Goal: Information Seeking & Learning: Learn about a topic

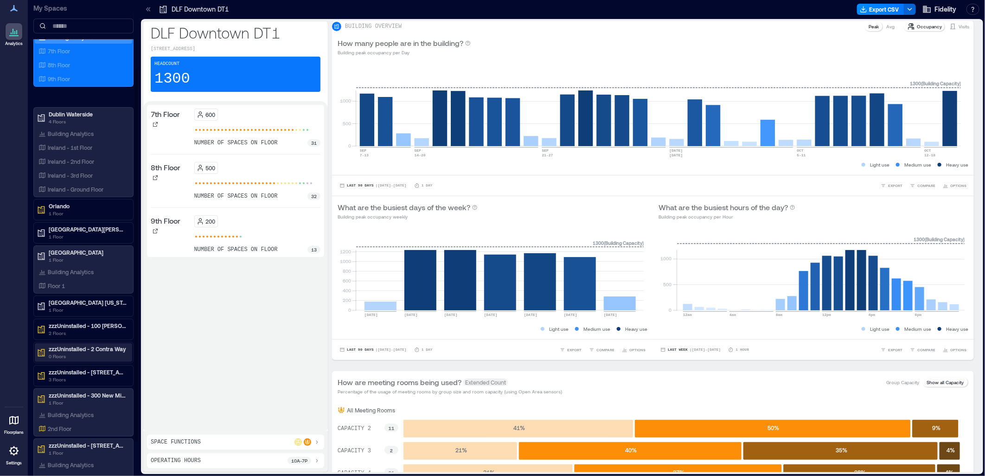
scroll to position [103, 0]
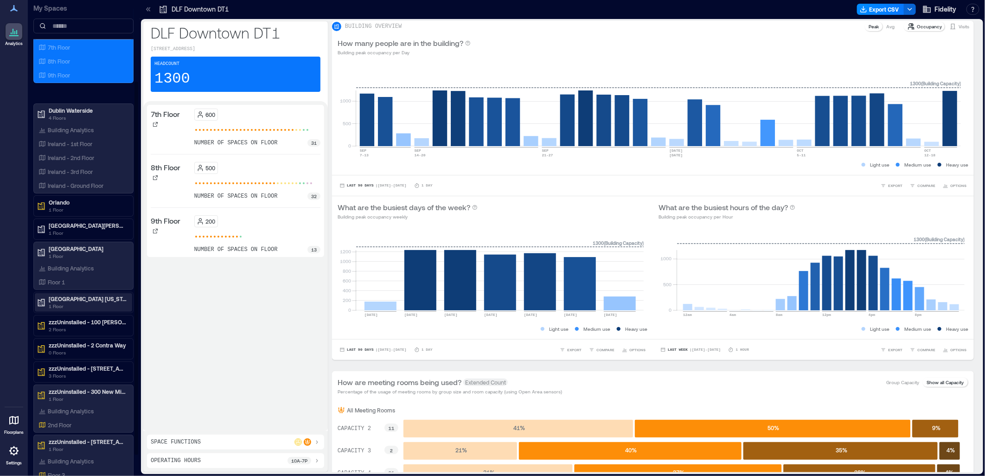
click at [81, 306] on p "1 Floor" at bounding box center [88, 305] width 78 height 7
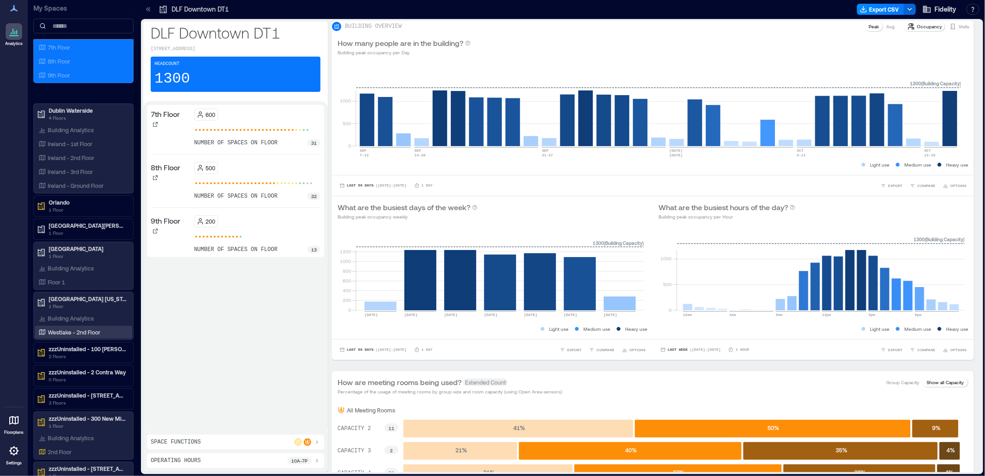
click at [76, 331] on p "Westlake - 2nd Floor" at bounding box center [74, 331] width 52 height 7
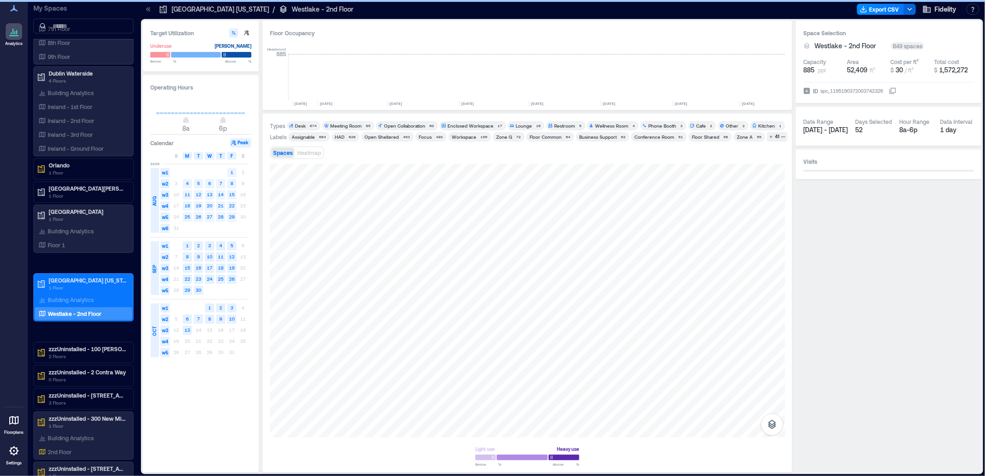
scroll to position [0, 1329]
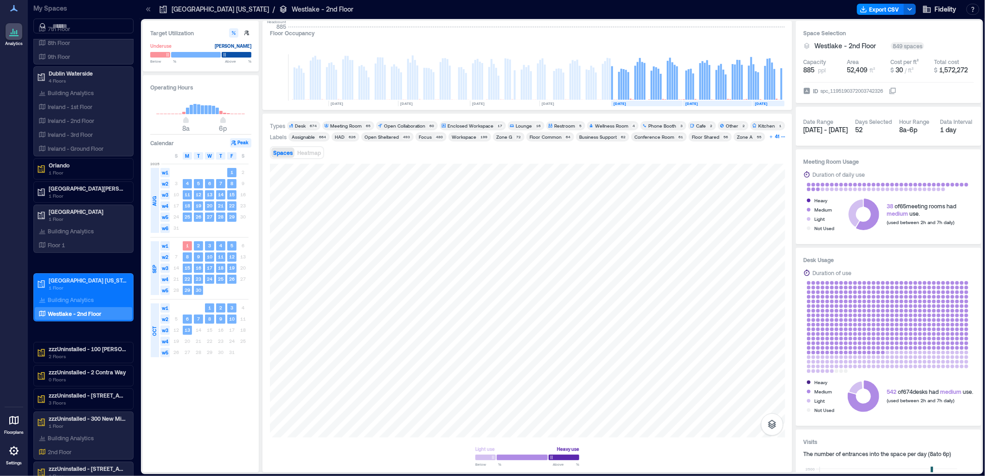
click at [781, 138] on icon "button" at bounding box center [783, 136] width 5 height 5
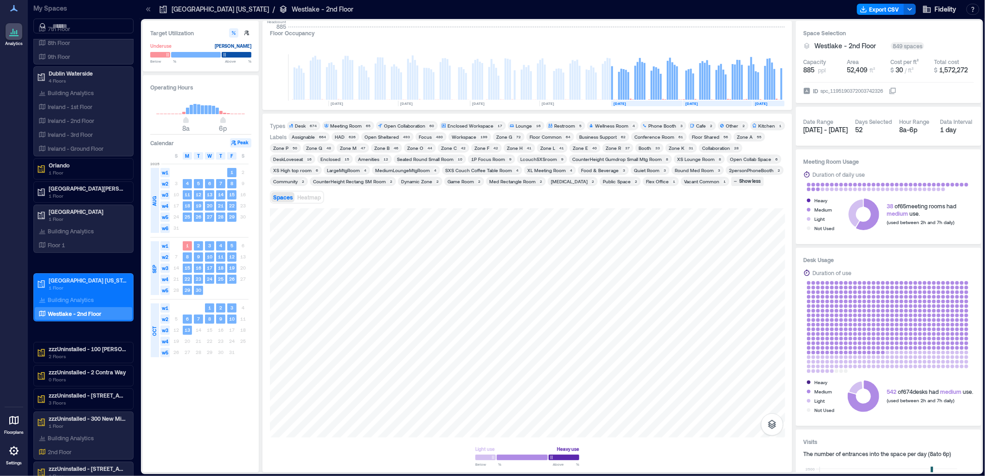
click at [573, 149] on div "Zone E" at bounding box center [580, 148] width 15 height 6
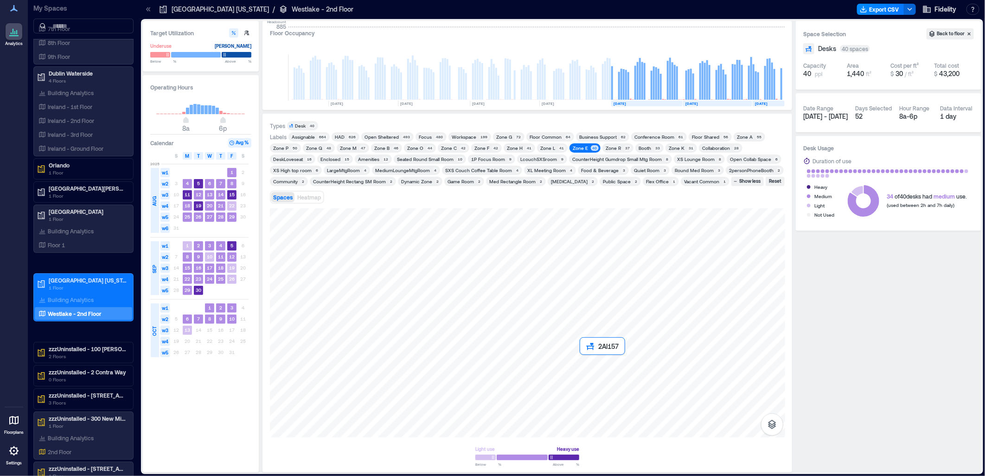
click at [594, 367] on div at bounding box center [527, 322] width 515 height 229
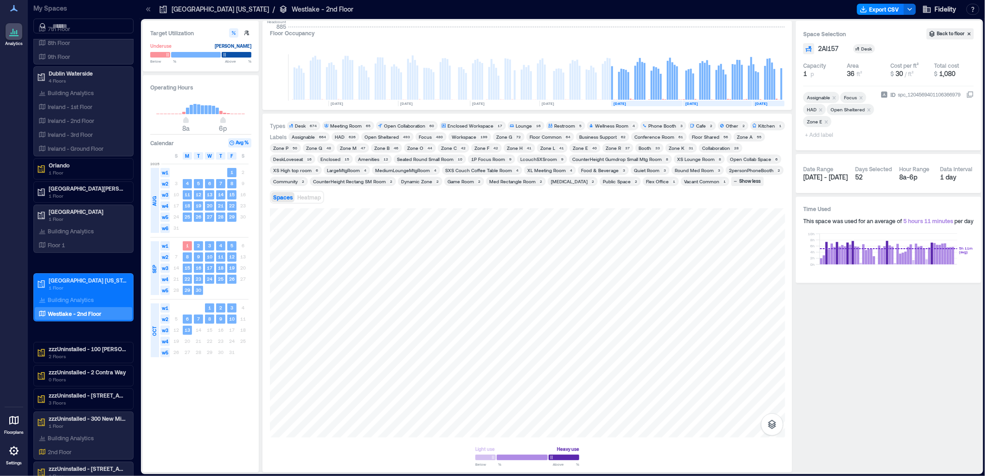
drag, startPoint x: 494, startPoint y: 364, endPoint x: 563, endPoint y: 172, distance: 204.6
drag, startPoint x: 554, startPoint y: 203, endPoint x: 260, endPoint y: 410, distance: 360.0
